Goal: Transaction & Acquisition: Download file/media

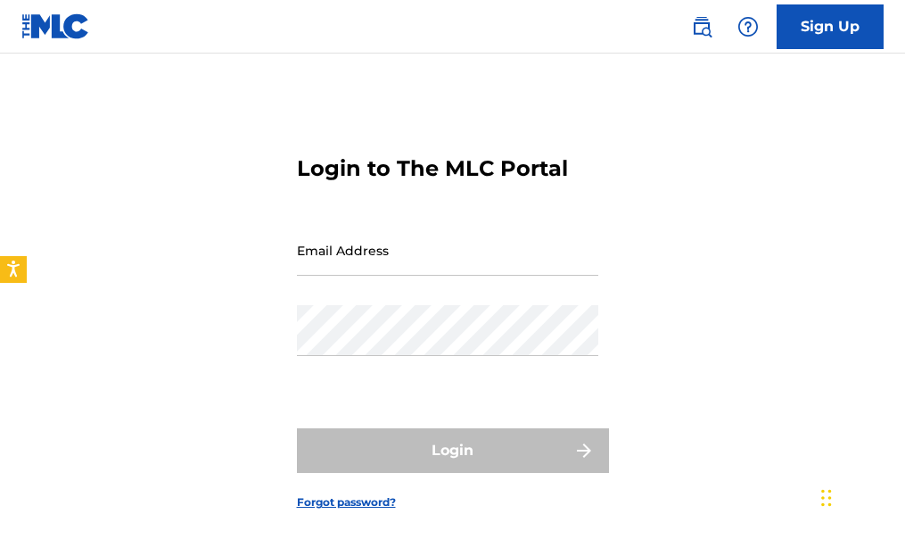
click at [399, 237] on input "Email Address" at bounding box center [447, 250] width 301 height 51
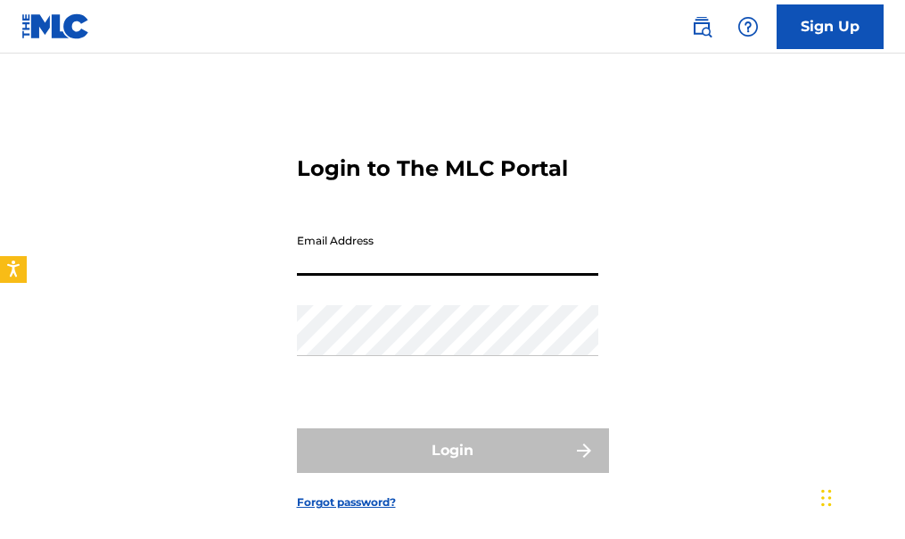
type input "[PERSON_NAME][EMAIL_ADDRESS][DOMAIN_NAME]"
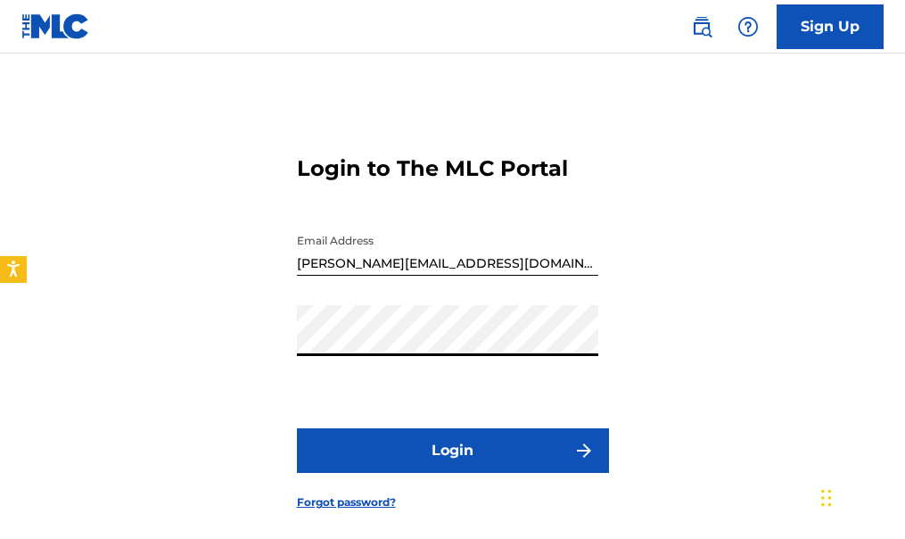
click at [460, 447] on button "Login" at bounding box center [453, 450] width 312 height 45
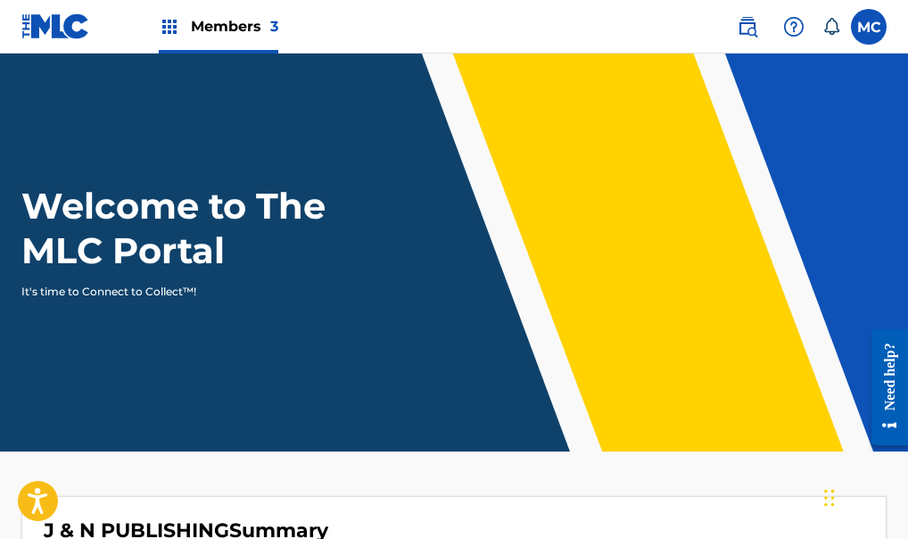
click at [172, 26] on img at bounding box center [169, 26] width 21 height 21
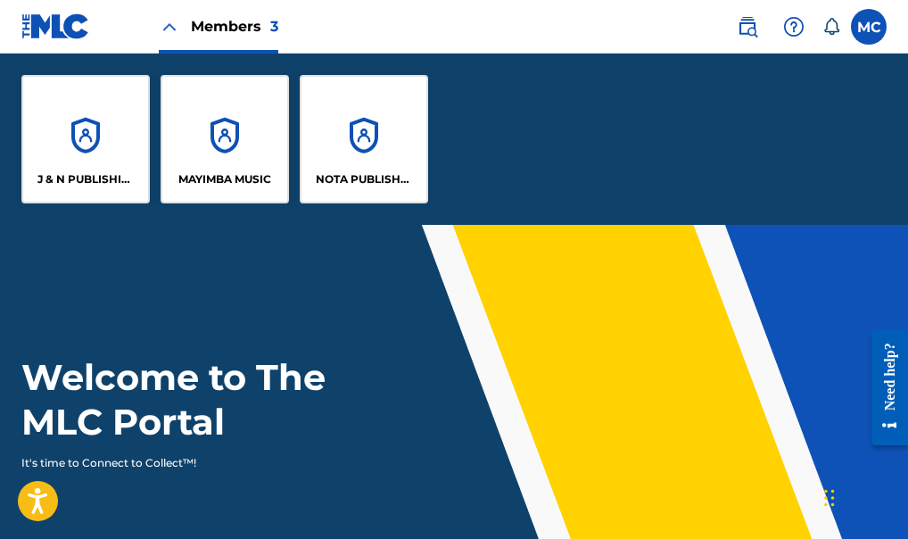
click at [224, 144] on div "MAYIMBA MUSIC" at bounding box center [225, 139] width 128 height 128
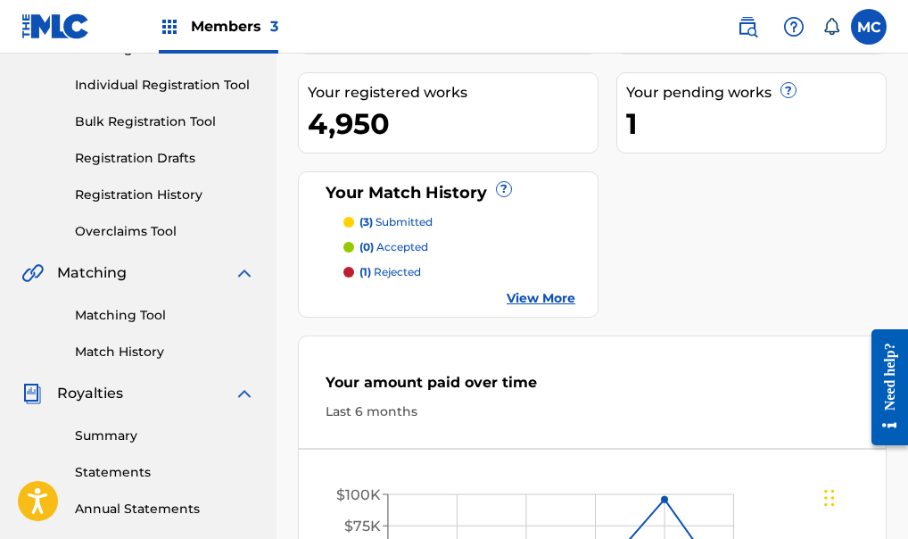
scroll to position [250, 0]
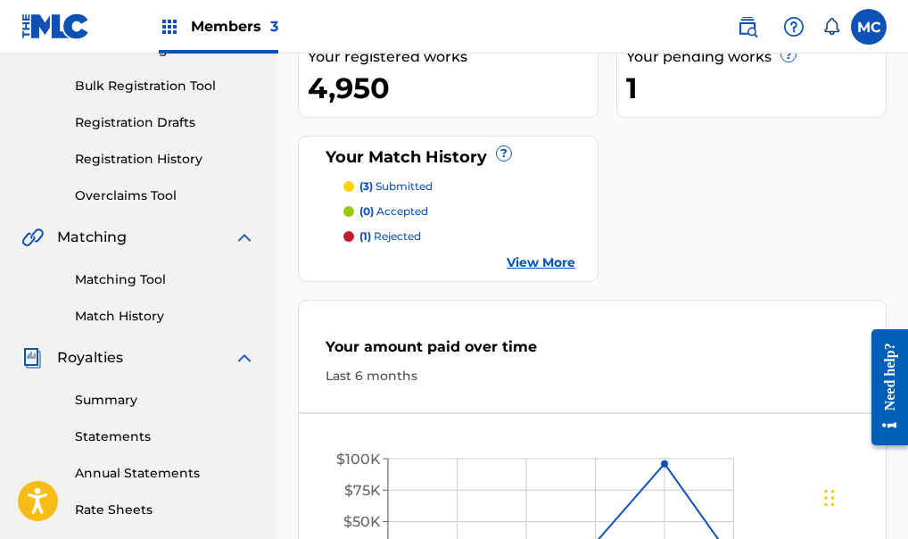
click at [98, 437] on link "Statements" at bounding box center [165, 436] width 180 height 19
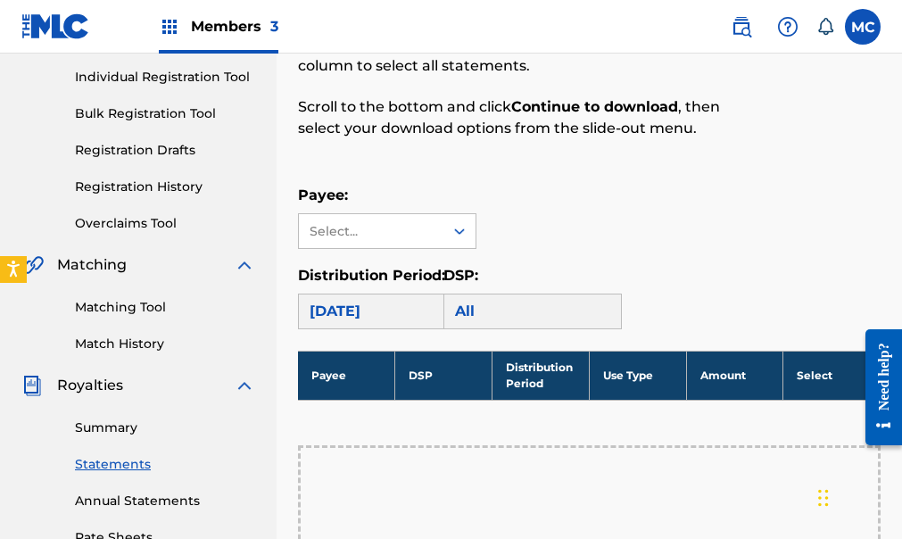
scroll to position [220, 0]
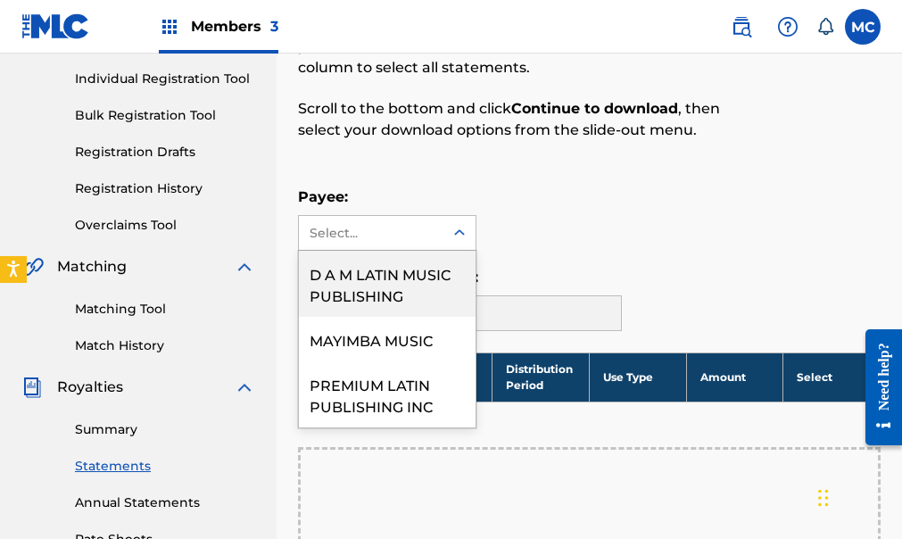
click at [458, 230] on icon at bounding box center [459, 233] width 18 height 18
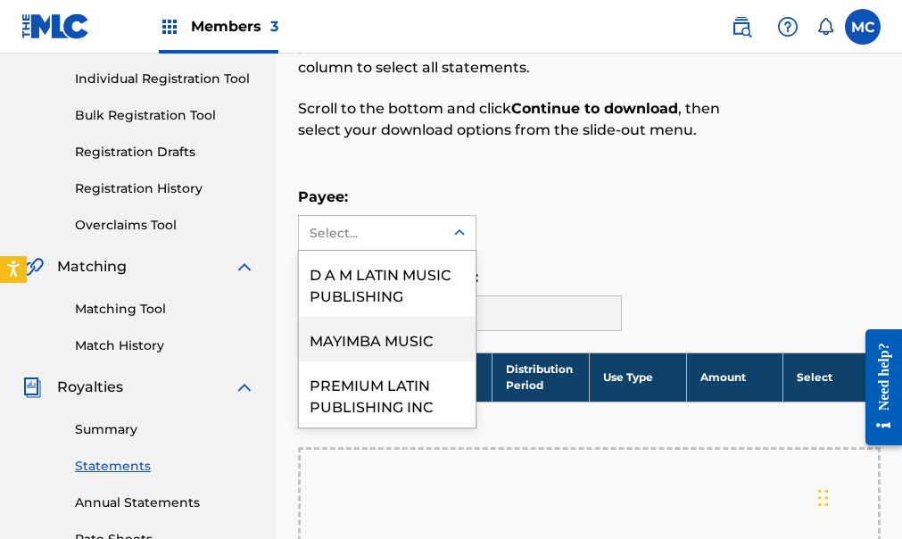
click at [374, 334] on div "MAYIMBA MUSIC" at bounding box center [387, 339] width 177 height 45
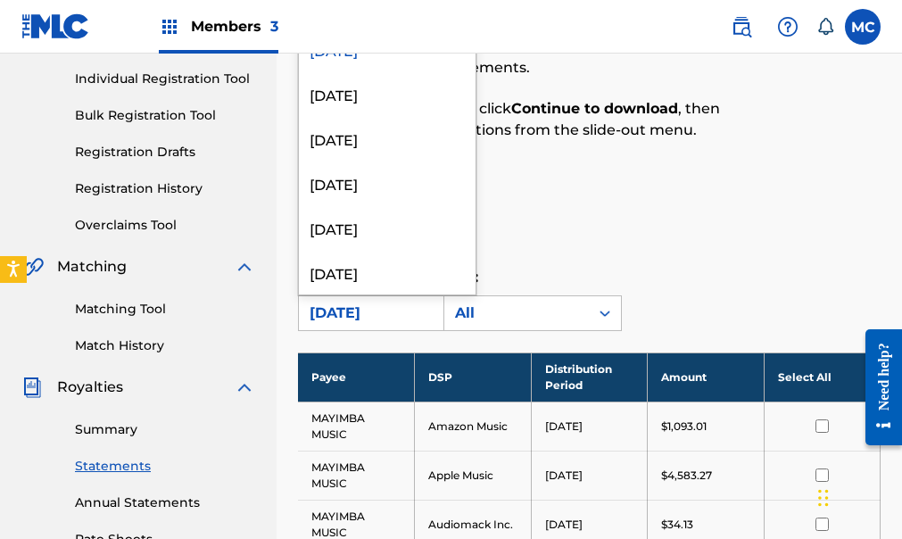
click at [401, 312] on div "[DATE]" at bounding box center [370, 312] width 123 height 21
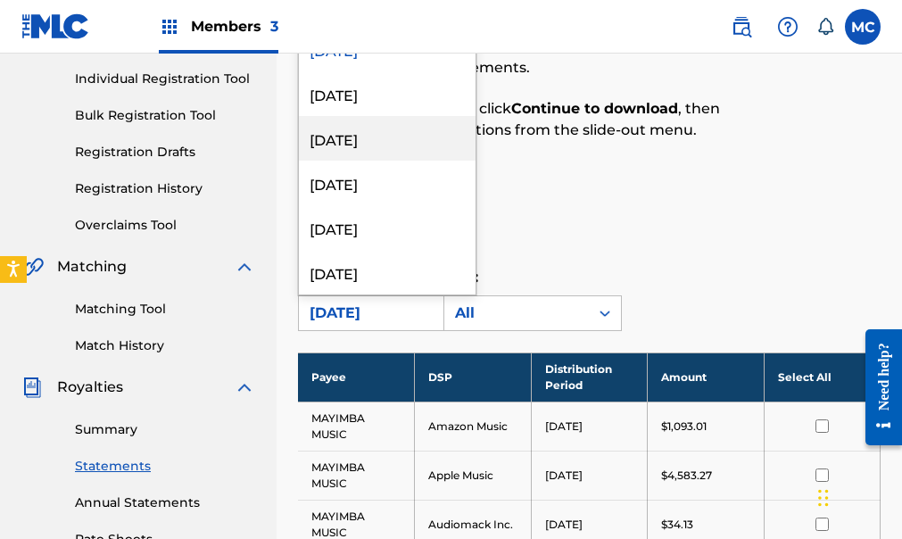
click at [366, 135] on div "[DATE]" at bounding box center [387, 138] width 177 height 45
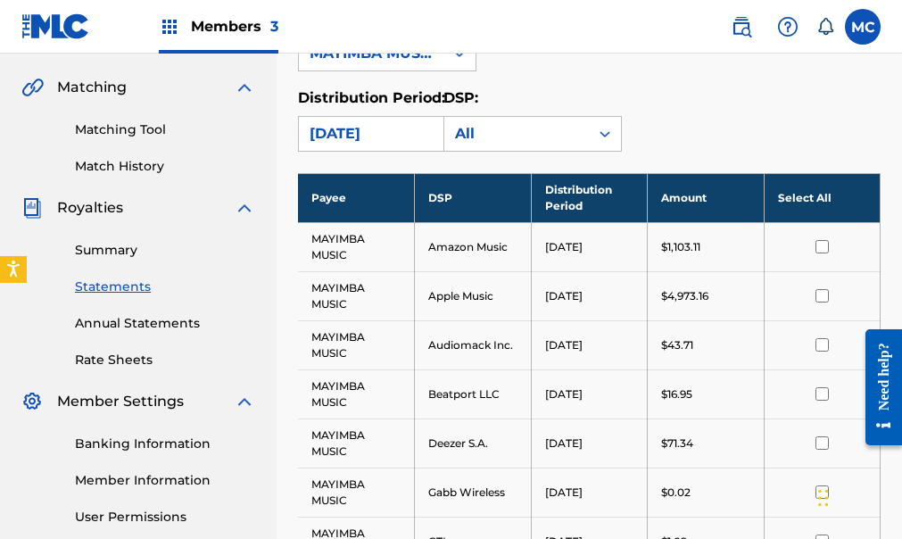
scroll to position [446, 0]
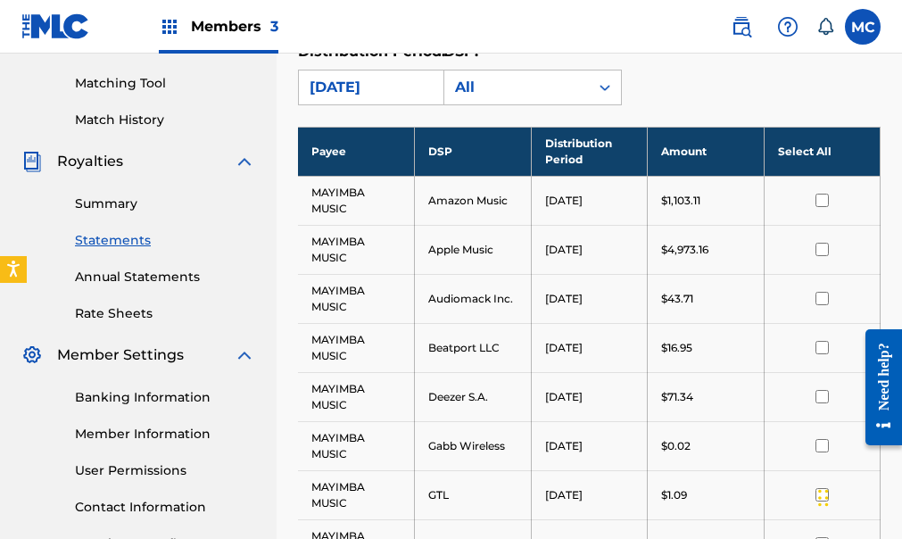
click at [811, 154] on th "Select All" at bounding box center [821, 151] width 117 height 49
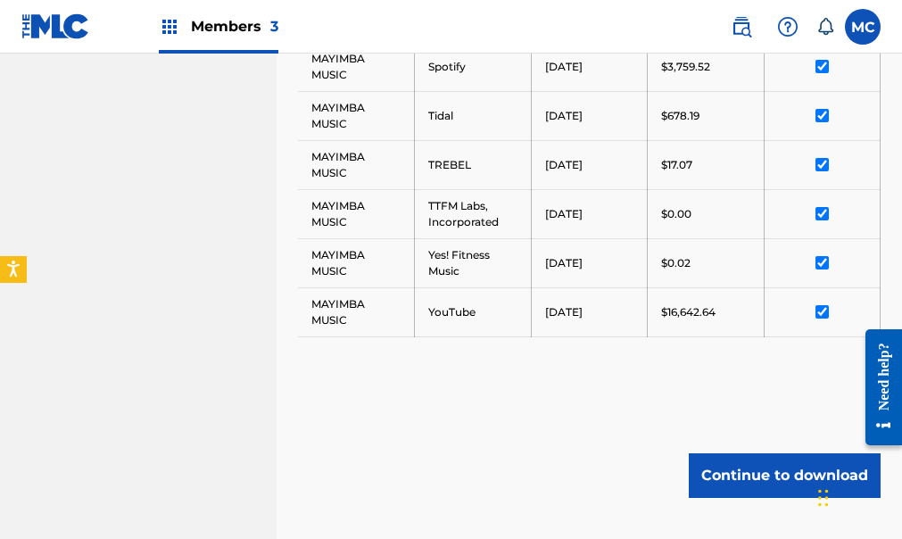
scroll to position [1481, 0]
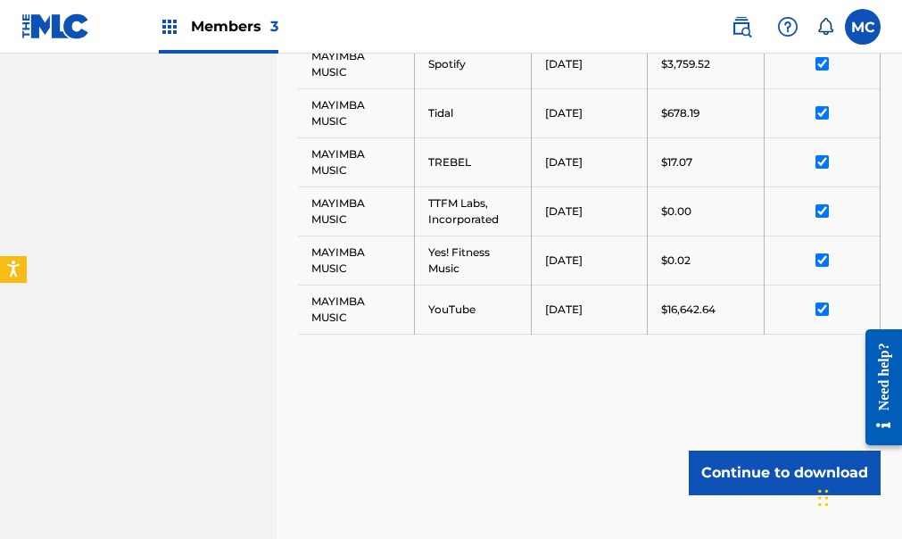
click at [762, 477] on button "Continue to download" at bounding box center [784, 472] width 192 height 45
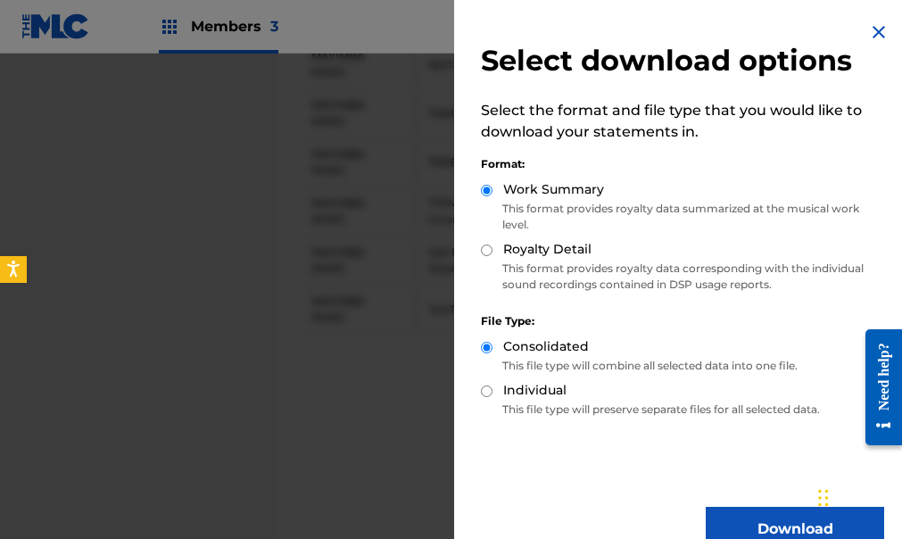
click at [485, 251] on input "Royalty Detail" at bounding box center [487, 250] width 12 height 12
radio input "true"
click at [481, 185] on input "Work Summary" at bounding box center [487, 191] width 12 height 12
radio input "true"
click at [486, 244] on input "Royalty Detail" at bounding box center [487, 250] width 12 height 12
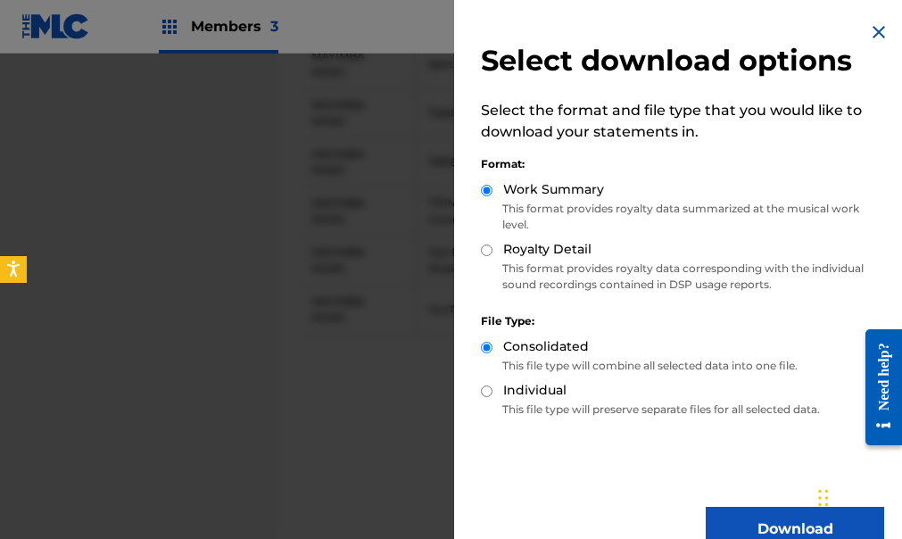
radio input "true"
click at [564, 510] on div "Download" at bounding box center [682, 528] width 403 height 45
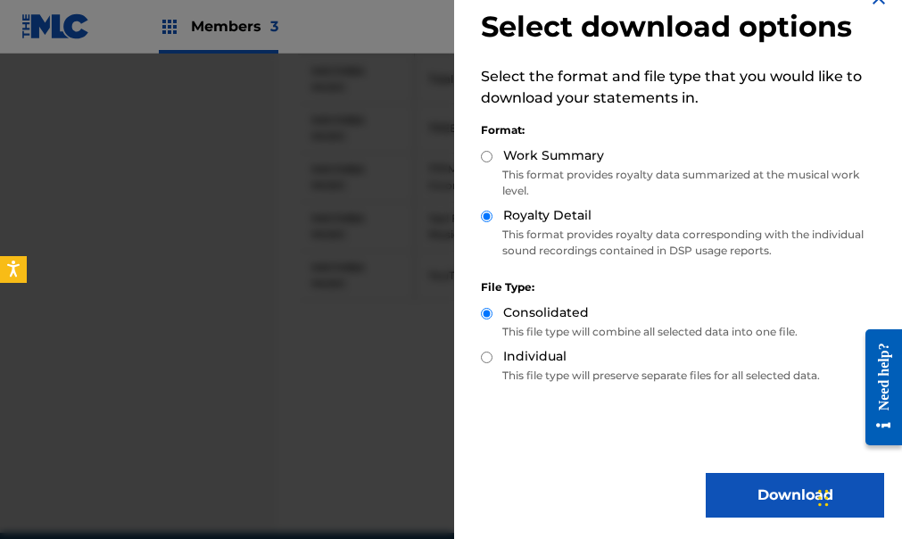
scroll to position [1517, 0]
click at [732, 486] on button "Download" at bounding box center [794, 495] width 178 height 45
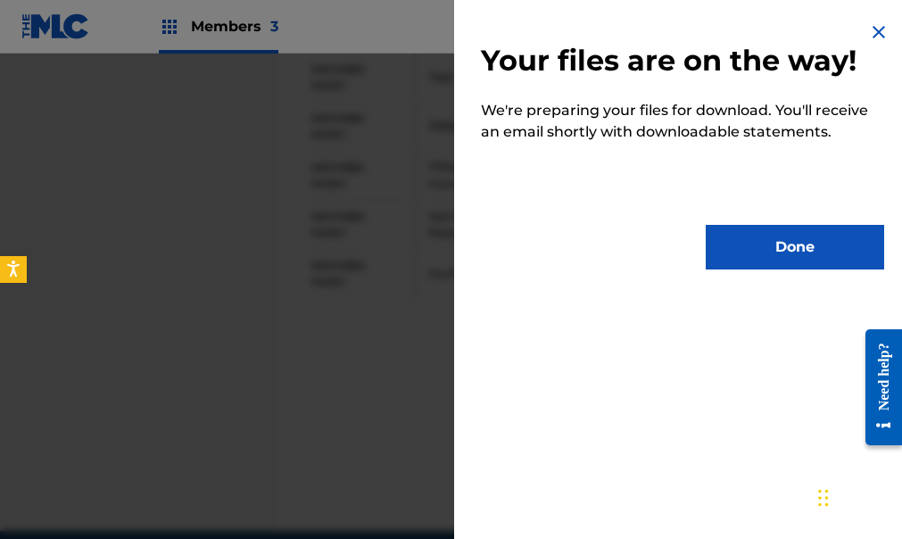
click at [772, 244] on button "Done" at bounding box center [794, 247] width 178 height 45
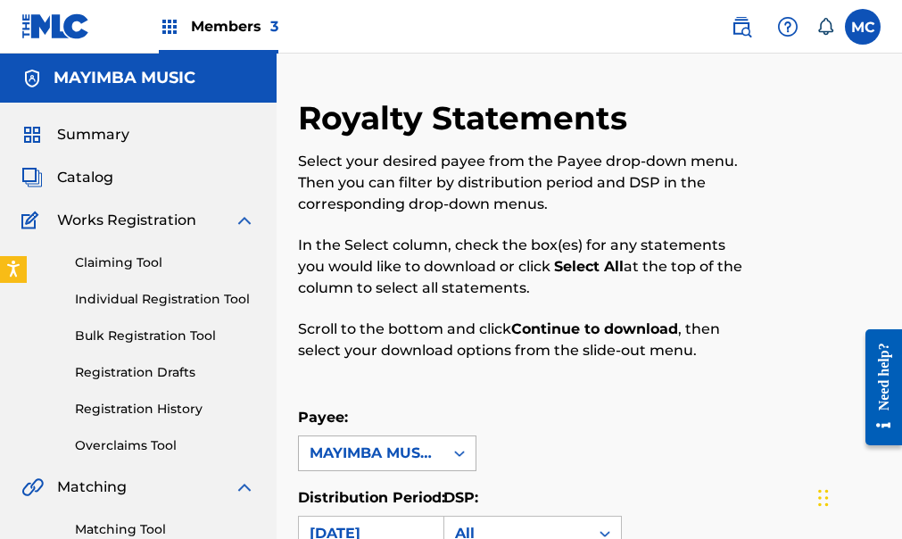
click at [456, 451] on icon at bounding box center [459, 453] width 18 height 18
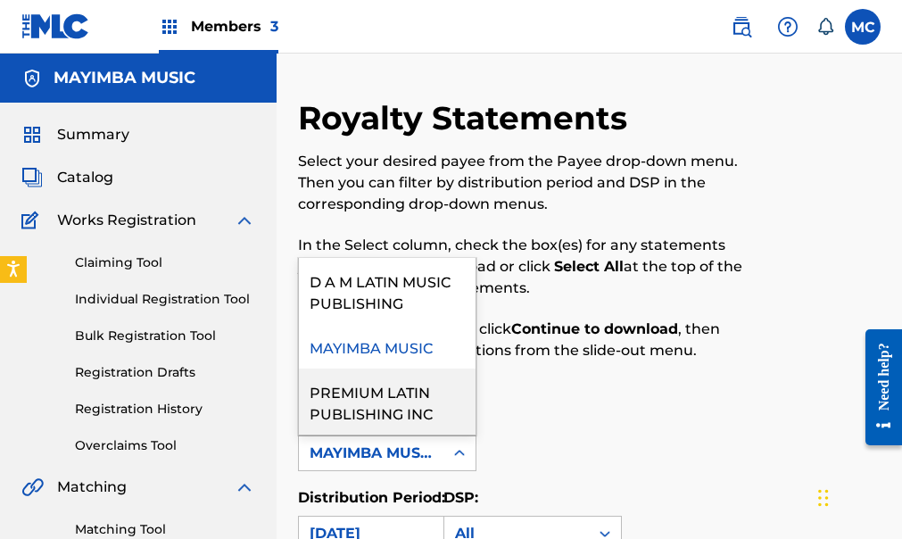
click at [373, 398] on div "PREMIUM LATIN PUBLISHING INC" at bounding box center [387, 401] width 177 height 66
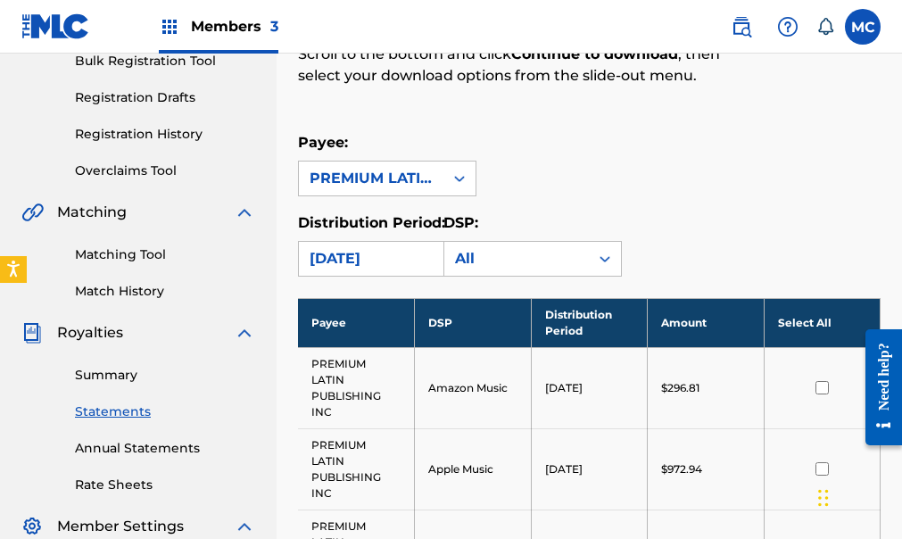
scroll to position [331, 0]
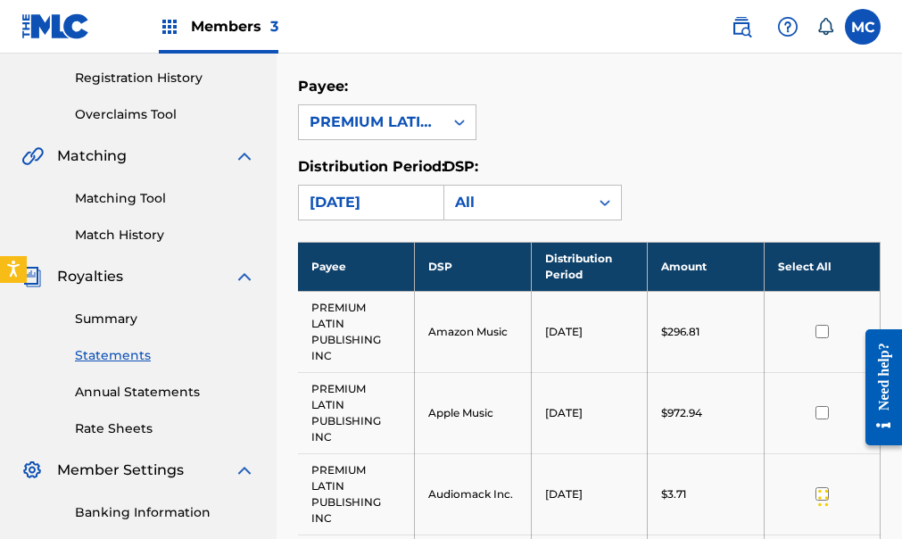
click at [815, 261] on th "Select All" at bounding box center [821, 266] width 117 height 49
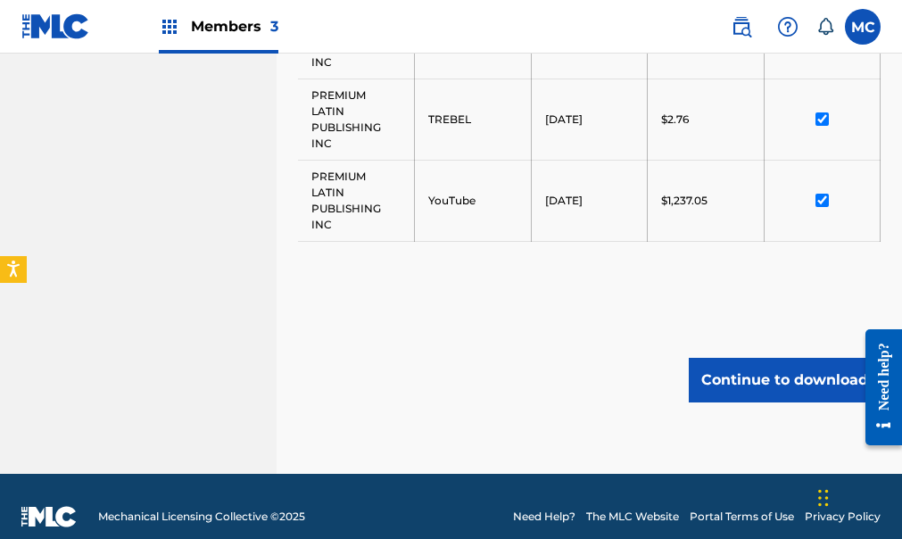
scroll to position [1862, 0]
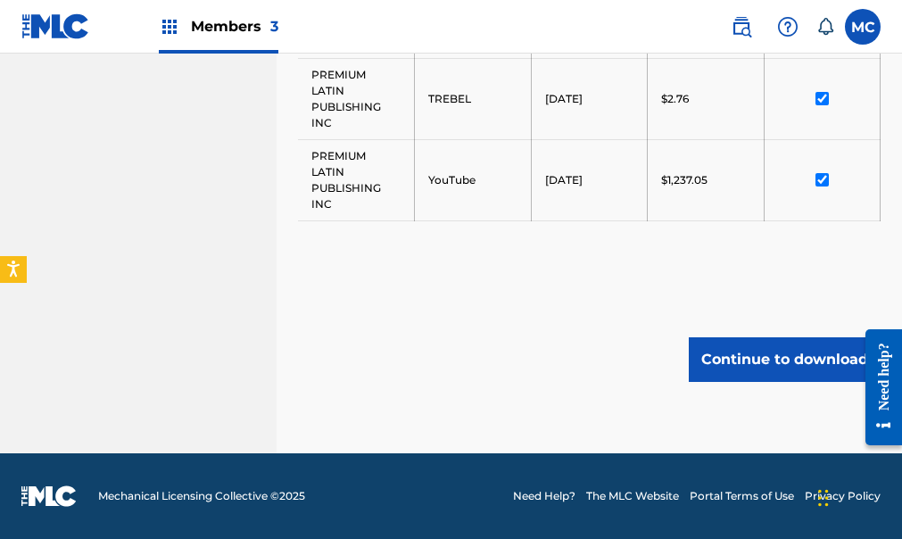
click at [775, 349] on button "Continue to download" at bounding box center [784, 359] width 192 height 45
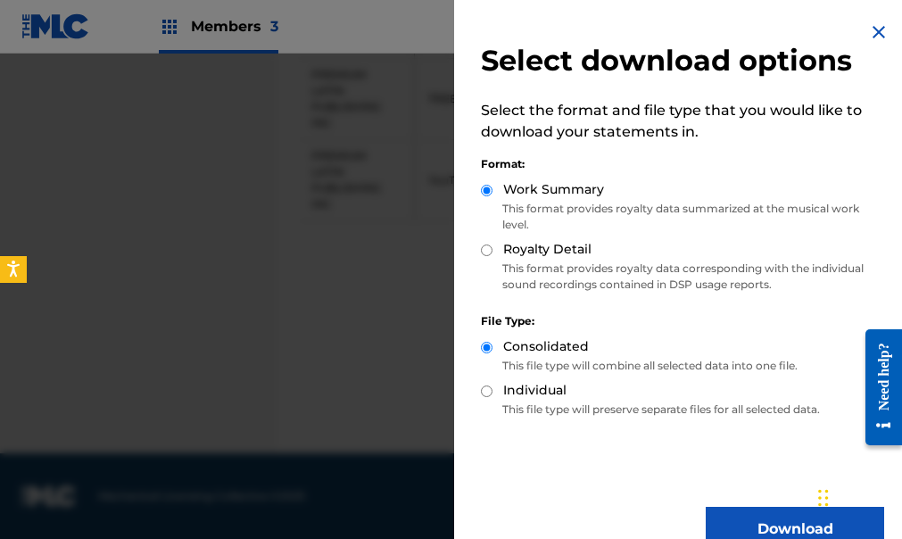
click at [484, 249] on input "Royalty Detail" at bounding box center [487, 250] width 12 height 12
radio input "true"
click at [513, 459] on div "Select download options Select the format and file type that you would like to …" at bounding box center [682, 286] width 457 height 572
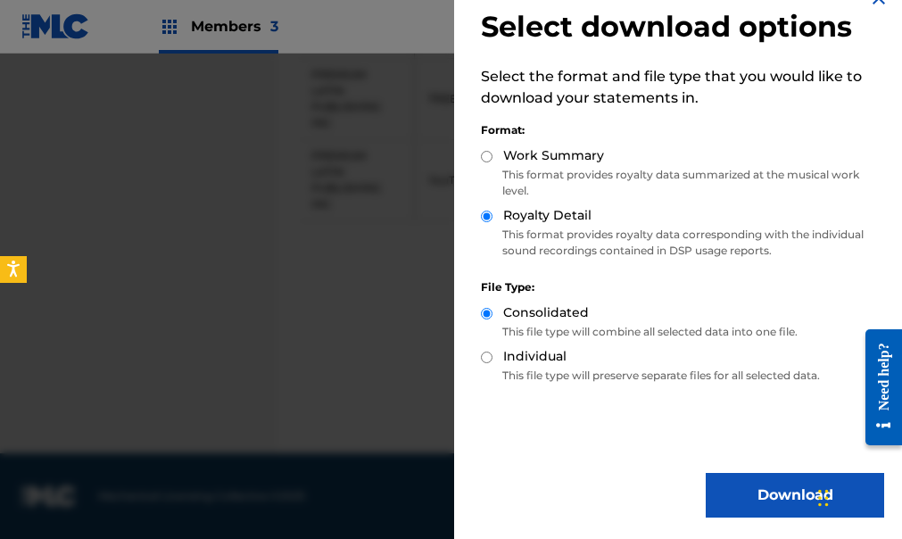
click at [745, 498] on button "Download" at bounding box center [794, 495] width 178 height 45
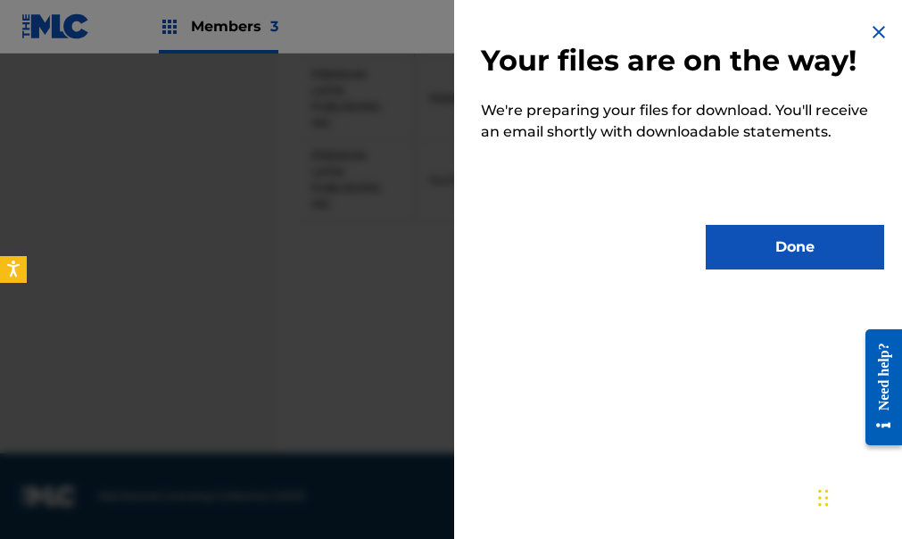
scroll to position [0, 0]
click at [769, 245] on button "Done" at bounding box center [794, 247] width 178 height 45
